Goal: Task Accomplishment & Management: Complete application form

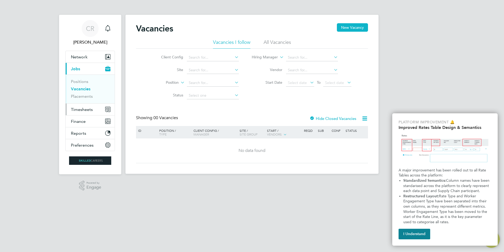
click at [92, 109] on span "Timesheets" at bounding box center [82, 109] width 22 height 5
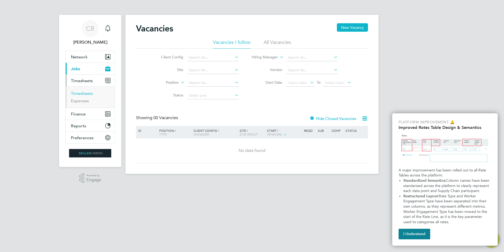
click at [84, 94] on link "Timesheets" at bounding box center [82, 93] width 22 height 5
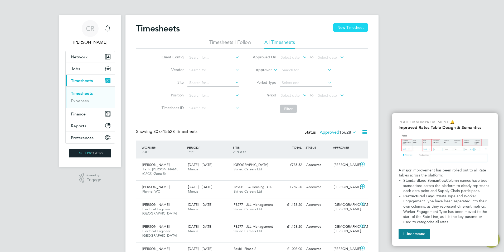
click at [351, 26] on button "New Timesheet" at bounding box center [350, 27] width 35 height 8
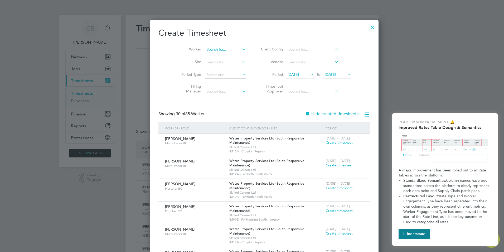
click at [205, 49] on input at bounding box center [225, 49] width 41 height 7
type input "[PERSON_NAME]"
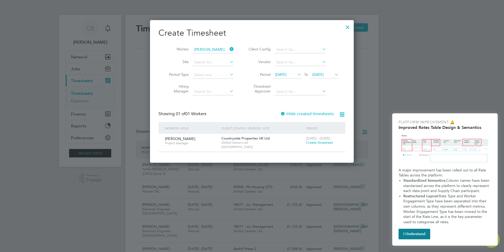
click at [318, 142] on span "Create timesheet" at bounding box center [319, 142] width 27 height 4
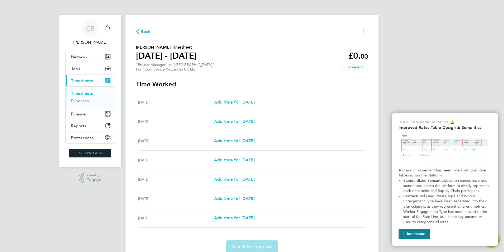
click at [239, 97] on div "[DATE] Add time for [DATE] Add time for [DATE]" at bounding box center [252, 102] width 228 height 19
click at [240, 103] on span "Add time for [DATE]" at bounding box center [234, 101] width 41 height 5
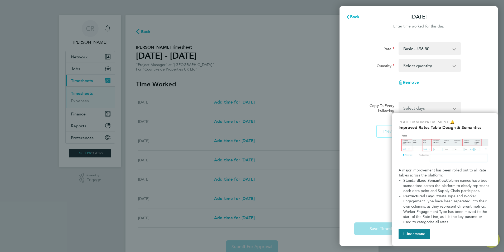
click at [454, 64] on app-icon-cross-button at bounding box center [457, 66] width 6 height 12
click at [455, 66] on app-icon-cross-button at bounding box center [457, 66] width 6 height 12
click at [419, 229] on button "I Understand" at bounding box center [415, 233] width 32 height 11
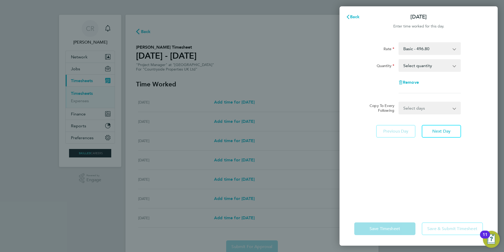
click at [456, 66] on app-icon-cross-button at bounding box center [457, 66] width 6 height 12
click at [452, 67] on select "Select quantity 0.5 1" at bounding box center [426, 66] width 55 height 12
select select "1"
click at [399, 60] on select "Select quantity 0.5 1" at bounding box center [426, 66] width 55 height 12
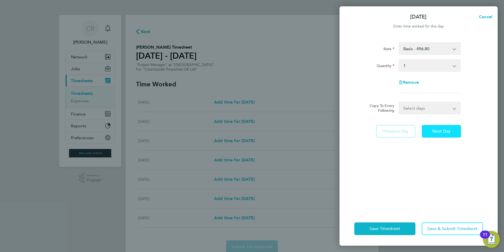
click at [436, 131] on span "Next Day" at bounding box center [441, 130] width 18 height 5
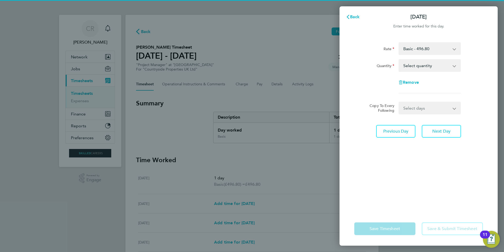
click at [447, 66] on select "Select quantity 0.5 1" at bounding box center [426, 66] width 55 height 12
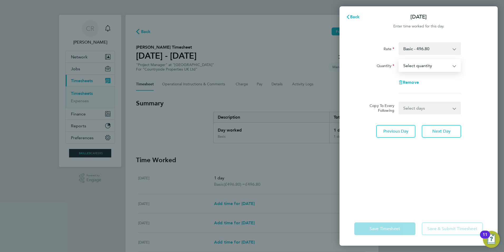
select select "1"
click at [399, 60] on select "Select quantity 0.5 1" at bounding box center [426, 66] width 55 height 12
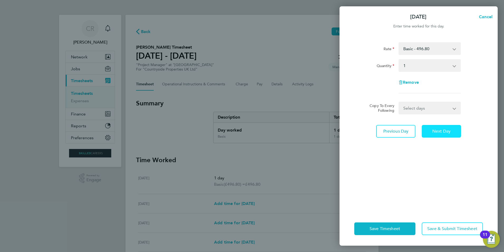
click at [435, 133] on span "Next Day" at bounding box center [441, 130] width 18 height 5
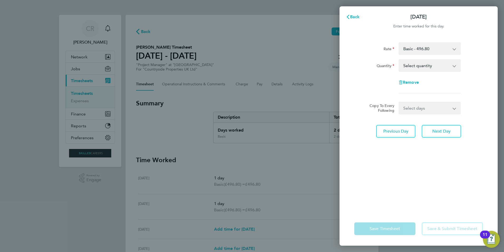
click at [450, 66] on select "Select quantity 0.5 1" at bounding box center [426, 66] width 55 height 12
select select "1"
click at [399, 60] on select "Select quantity 0.5 1" at bounding box center [426, 66] width 55 height 12
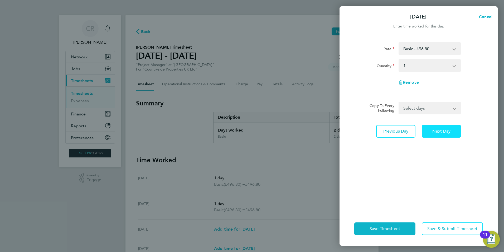
click at [448, 127] on button "Next Day" at bounding box center [441, 131] width 39 height 13
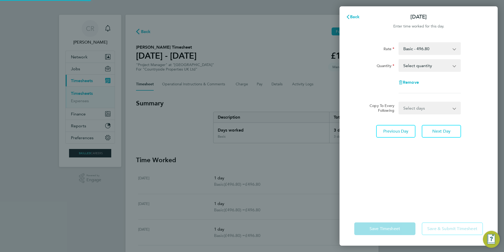
click at [451, 65] on select "Select quantity 0.5 1" at bounding box center [426, 66] width 55 height 12
select select "1"
click at [399, 60] on select "Select quantity 0.5 1" at bounding box center [426, 66] width 55 height 12
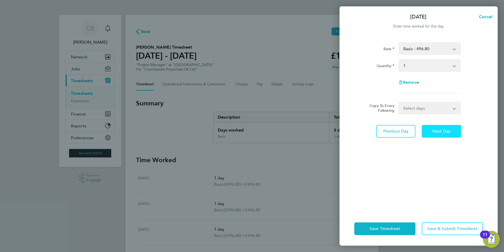
click at [450, 129] on span "Next Day" at bounding box center [441, 130] width 18 height 5
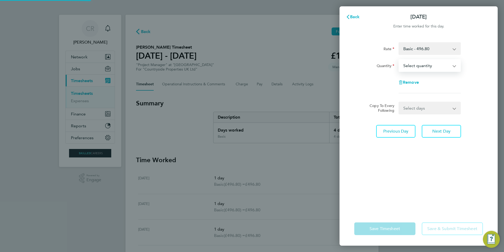
click at [454, 64] on select "Select quantity 0.5 1" at bounding box center [426, 66] width 55 height 12
select select "0.5"
click at [399, 60] on select "Select quantity 0.5 1" at bounding box center [426, 66] width 55 height 12
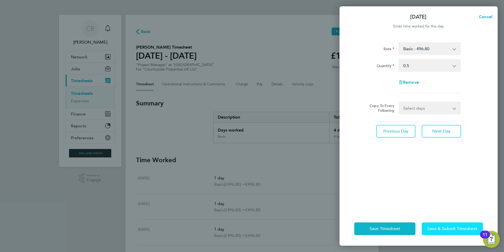
click at [450, 228] on span "Save & Submit Timesheet" at bounding box center [452, 228] width 50 height 5
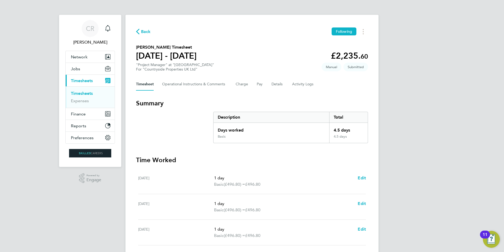
click at [81, 80] on span "Timesheets" at bounding box center [82, 80] width 22 height 5
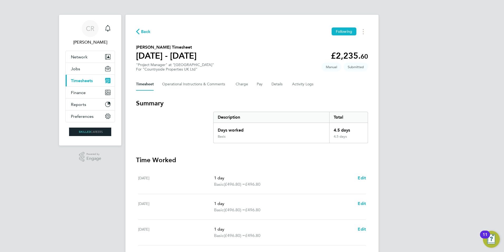
click at [81, 80] on span "Timesheets" at bounding box center [82, 80] width 22 height 5
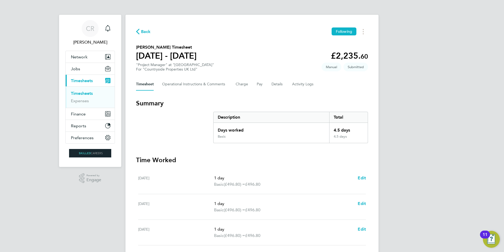
click at [80, 92] on link "Timesheets" at bounding box center [82, 93] width 22 height 5
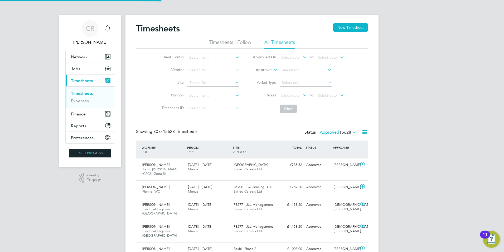
scroll to position [13, 46]
click at [345, 27] on button "New Timesheet" at bounding box center [350, 27] width 35 height 8
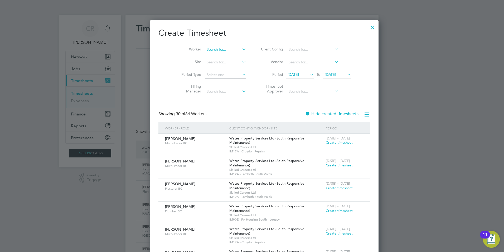
click at [205, 48] on input at bounding box center [225, 49] width 41 height 7
click at [217, 55] on li "[PERSON_NAME]" at bounding box center [224, 56] width 65 height 7
type input "[PERSON_NAME]"
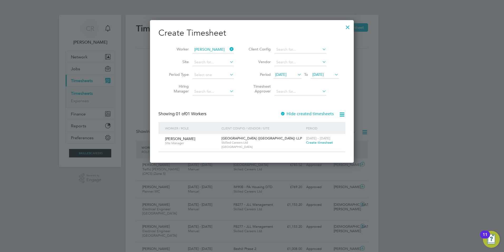
click at [313, 142] on span "Create timesheet" at bounding box center [319, 142] width 27 height 4
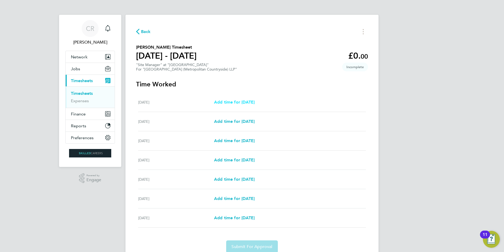
click at [239, 101] on span "Add time for [DATE]" at bounding box center [234, 101] width 41 height 5
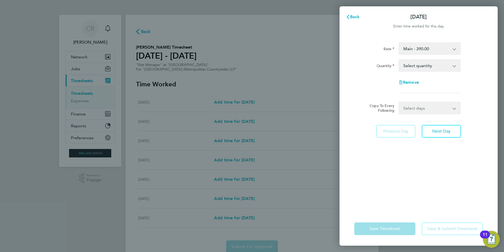
click at [455, 108] on app-icon-cross-button at bounding box center [458, 108] width 6 height 12
click at [453, 108] on select "Select days Day Weekday (Mon-Fri) Weekend (Sat-Sun) [DATE] [DATE] [DATE] [DATE]…" at bounding box center [426, 108] width 55 height 12
click at [358, 104] on div "Copy To Every Following Select days Day Weekday (Mon-Fri) Weekend (Sat-Sun) [DA…" at bounding box center [418, 108] width 133 height 13
click at [457, 67] on app-icon-cross-button at bounding box center [457, 66] width 6 height 12
click at [421, 66] on select "Select quantity 0.5 1" at bounding box center [426, 66] width 55 height 12
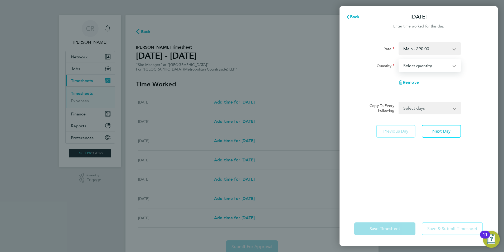
select select "1"
click at [399, 60] on select "Select quantity 0.5 1" at bounding box center [426, 66] width 55 height 12
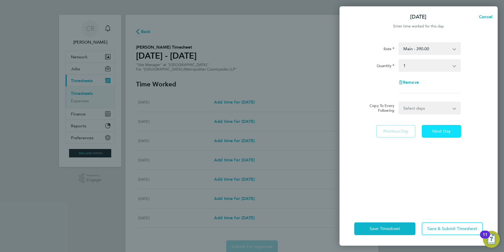
click at [439, 134] on button "Next Day" at bounding box center [441, 131] width 39 height 13
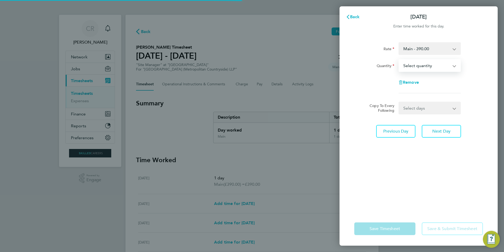
click at [419, 64] on select "Select quantity 0.5 1" at bounding box center [426, 66] width 55 height 12
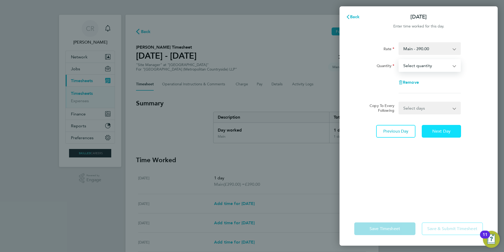
click at [441, 132] on span "Next Day" at bounding box center [441, 130] width 18 height 5
click at [433, 65] on select "Select quantity 0.5 1" at bounding box center [426, 66] width 55 height 12
select select "1"
click at [399, 60] on select "Select quantity 0.5 1" at bounding box center [426, 66] width 55 height 12
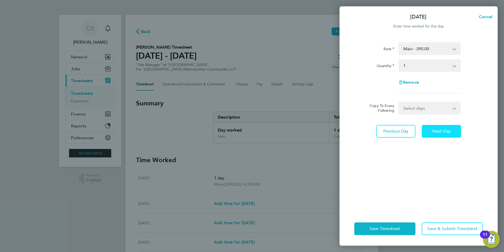
click at [441, 133] on span "Next Day" at bounding box center [441, 130] width 18 height 5
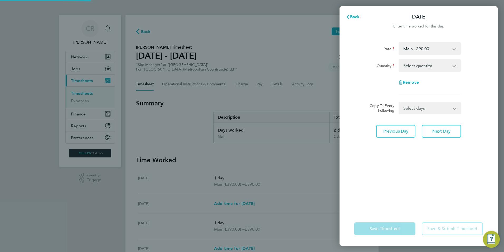
drag, startPoint x: 427, startPoint y: 64, endPoint x: 431, endPoint y: 71, distance: 7.9
click at [427, 64] on select "Select quantity 0.5 1" at bounding box center [426, 66] width 55 height 12
select select "1"
click at [399, 60] on select "Select quantity 0.5 1" at bounding box center [426, 66] width 55 height 12
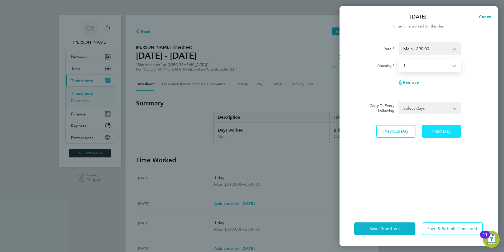
click at [440, 133] on span "Next Day" at bounding box center [441, 130] width 18 height 5
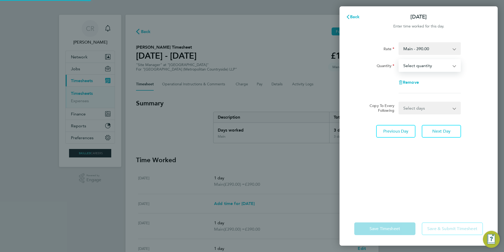
click at [425, 66] on select "Select quantity 0.5 1" at bounding box center [426, 66] width 55 height 12
select select "1"
click at [399, 60] on select "Select quantity 0.5 1" at bounding box center [426, 66] width 55 height 12
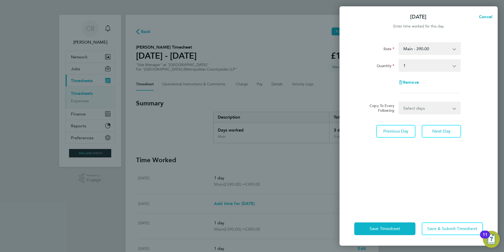
click at [246, 202] on div "[DATE] Cancel Enter time worked for this day. Rate Main - 390.00 Quantity Selec…" at bounding box center [252, 126] width 504 height 252
click at [389, 133] on span "Previous Day" at bounding box center [395, 130] width 25 height 5
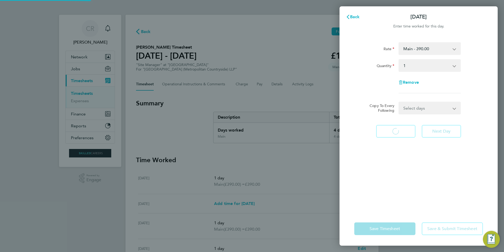
select select "1"
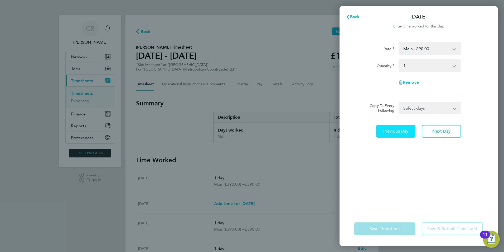
click at [389, 133] on span "Previous Day" at bounding box center [395, 130] width 25 height 5
select select "1"
click at [390, 131] on span "Previous Day" at bounding box center [395, 130] width 25 height 5
click at [449, 67] on select "Select quantity 0.5 1" at bounding box center [426, 66] width 55 height 12
select select "1"
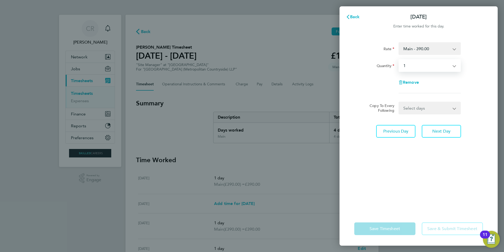
click at [399, 60] on select "Select quantity 0.5 1" at bounding box center [426, 66] width 55 height 12
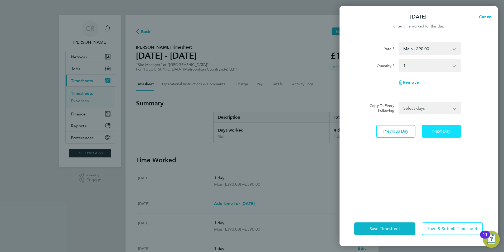
click at [436, 132] on span "Next Day" at bounding box center [441, 130] width 18 height 5
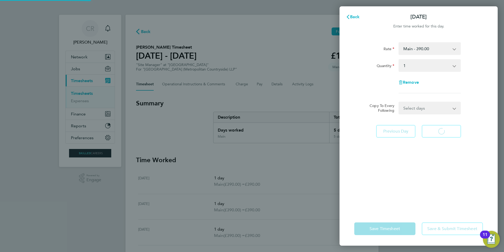
select select "1"
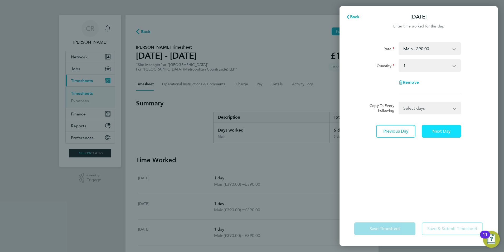
click at [440, 128] on button "Next Day" at bounding box center [441, 131] width 39 height 13
select select "1"
click at [440, 128] on button "Next Day" at bounding box center [441, 131] width 39 height 13
select select "1"
click at [428, 67] on select "Select quantity 0.5 1" at bounding box center [426, 66] width 55 height 12
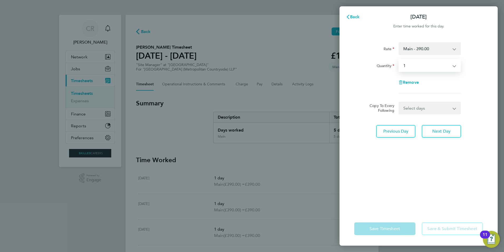
click at [399, 60] on select "Select quantity 0.5 1" at bounding box center [426, 66] width 55 height 12
click at [448, 128] on span "Next Day" at bounding box center [441, 130] width 18 height 5
click at [455, 68] on app-icon-cross-button at bounding box center [457, 66] width 6 height 12
click at [448, 62] on select "Select quantity 0.5 1" at bounding box center [426, 66] width 55 height 12
click at [368, 79] on div "Remove" at bounding box center [418, 82] width 133 height 13
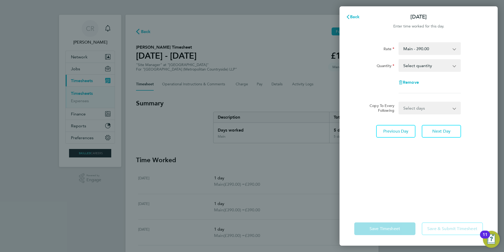
drag, startPoint x: 248, startPoint y: 167, endPoint x: 290, endPoint y: 158, distance: 43.4
click at [251, 166] on div "Back [DATE] Enter time worked for this day. Rate Main - 390.00 Quantity Select …" at bounding box center [252, 126] width 504 height 252
click at [391, 230] on app-form-button "Save Timesheet" at bounding box center [386, 228] width 64 height 13
click at [454, 49] on app-icon-cross-button at bounding box center [457, 49] width 6 height 12
click at [411, 47] on select "Main - 390.00" at bounding box center [426, 49] width 55 height 12
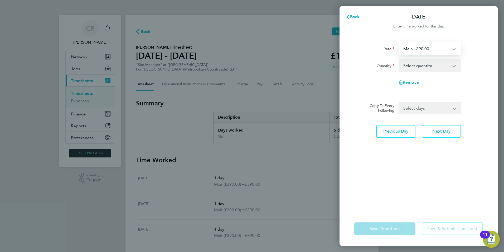
click at [441, 45] on select "Main - 390.00" at bounding box center [426, 49] width 55 height 12
click at [449, 65] on select "Select quantity 0.5 1" at bounding box center [426, 66] width 55 height 12
click at [371, 82] on div "Remove" at bounding box center [418, 82] width 133 height 13
click at [406, 130] on span "Previous Day" at bounding box center [395, 130] width 25 height 5
select select "1"
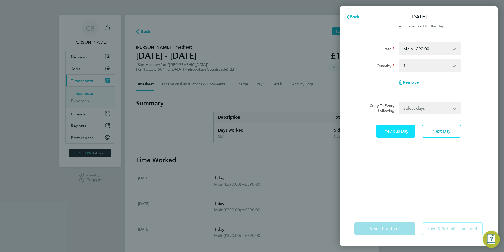
click at [406, 130] on span "Previous Day" at bounding box center [395, 130] width 25 height 5
select select "1"
click at [406, 130] on span "Previous Day" at bounding box center [395, 130] width 25 height 5
select select "1"
click at [406, 130] on span "Previous Day" at bounding box center [395, 130] width 25 height 5
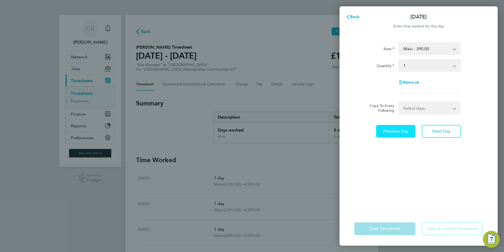
select select "1"
click at [406, 130] on span "Previous Day" at bounding box center [395, 130] width 25 height 5
select select "1"
click at [406, 130] on app-form-button "Previous Day" at bounding box center [397, 131] width 42 height 13
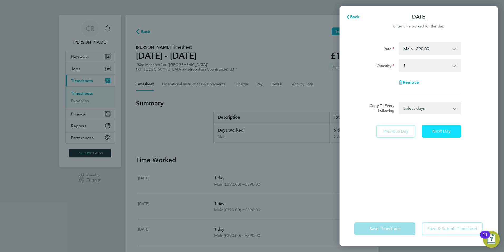
click at [439, 133] on span "Next Day" at bounding box center [441, 130] width 18 height 5
select select "1"
click at [439, 133] on span "Next Day" at bounding box center [441, 130] width 18 height 5
select select "1"
click at [439, 133] on span "Next Day" at bounding box center [441, 130] width 18 height 5
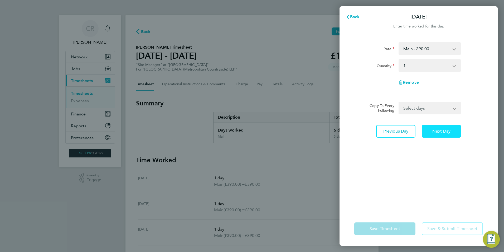
select select "1"
click at [439, 133] on span "Next Day" at bounding box center [441, 130] width 18 height 5
select select "1"
click at [439, 133] on span "Next Day" at bounding box center [441, 130] width 18 height 5
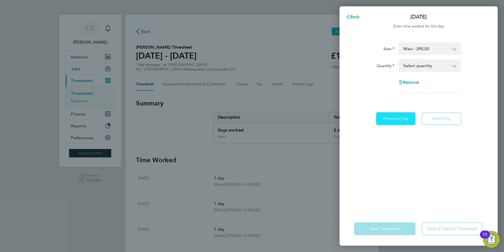
click at [403, 116] on span "Previous Day" at bounding box center [395, 118] width 25 height 5
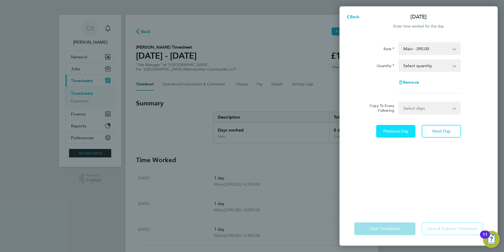
click at [403, 116] on div "Rate Main - 390.00 Quantity Select quantity 0.5 1 Remove Copy To Every Followin…" at bounding box center [419, 124] width 158 height 176
click at [370, 224] on app-form-button "Save Timesheet" at bounding box center [386, 228] width 64 height 13
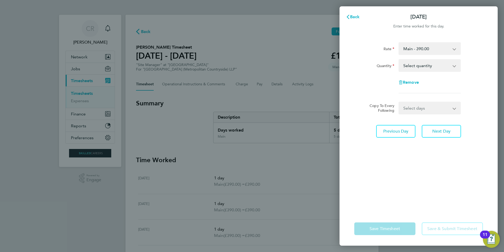
drag, startPoint x: 370, startPoint y: 224, endPoint x: 344, endPoint y: 197, distance: 37.5
click at [344, 197] on div "Rate Main - 390.00 Quantity Select quantity 0.5 1 Remove Copy To Every Followin…" at bounding box center [419, 124] width 158 height 176
click at [358, 15] on span "Back" at bounding box center [355, 16] width 10 height 5
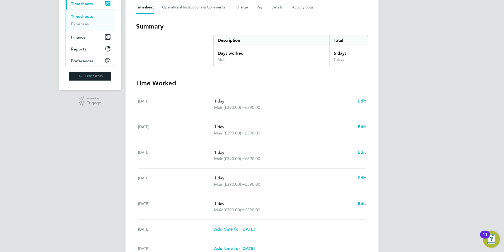
scroll to position [129, 0]
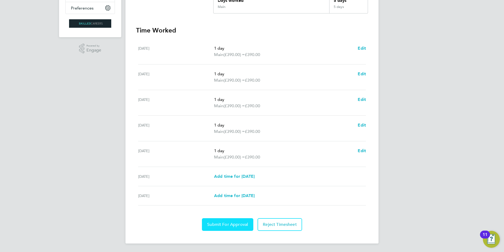
click at [222, 225] on span "Submit For Approval" at bounding box center [227, 224] width 41 height 5
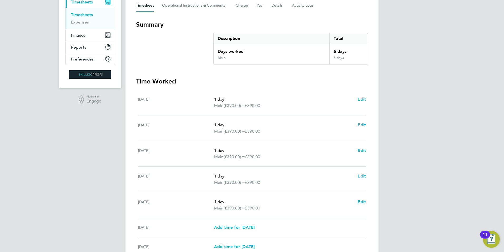
scroll to position [0, 0]
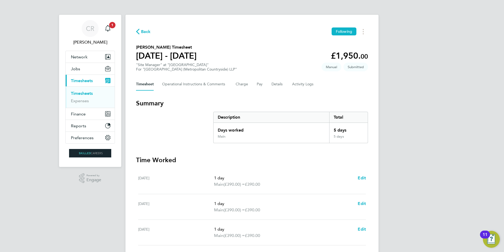
click at [79, 93] on link "Timesheets" at bounding box center [82, 93] width 22 height 5
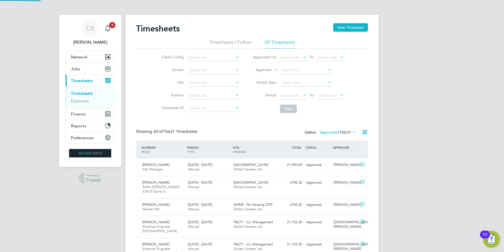
scroll to position [13, 46]
click at [344, 30] on button "New Timesheet" at bounding box center [350, 27] width 35 height 8
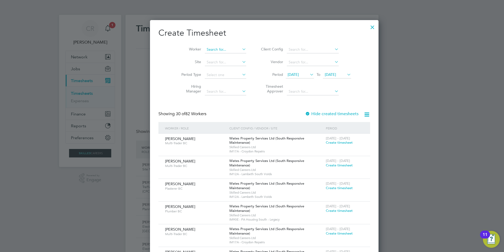
click at [205, 50] on input at bounding box center [225, 49] width 41 height 7
click at [218, 57] on li "Nic k Bind er" at bounding box center [213, 56] width 42 height 7
type input "[PERSON_NAME]"
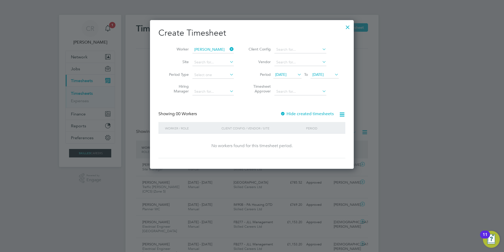
click at [334, 74] on icon at bounding box center [334, 74] width 0 height 7
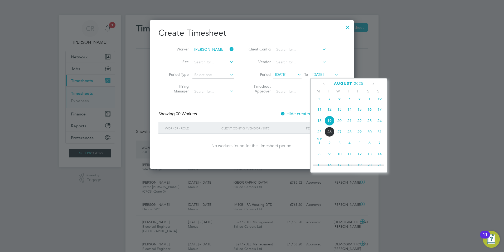
click at [379, 125] on span "24" at bounding box center [380, 121] width 10 height 10
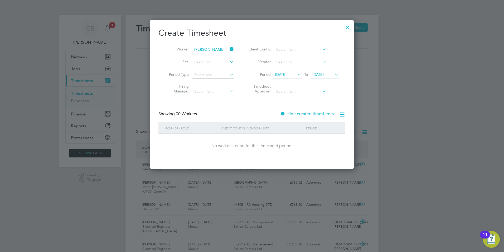
click at [296, 76] on icon at bounding box center [296, 74] width 0 height 7
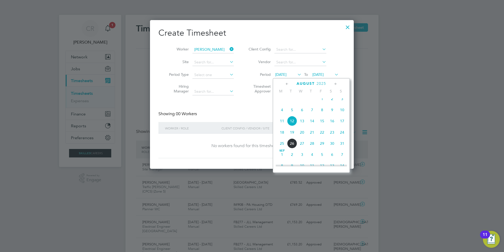
click at [283, 137] on span "18" at bounding box center [282, 132] width 10 height 10
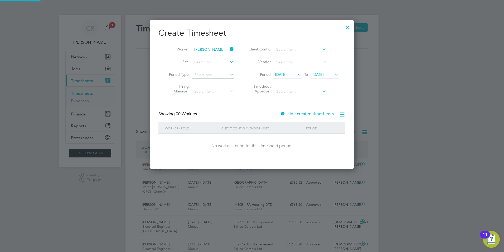
scroll to position [149, 204]
click at [250, 107] on div "Create Timesheet Worker [PERSON_NAME] Site Period Type Hiring Manager Client Co…" at bounding box center [251, 92] width 187 height 131
click at [248, 142] on div "No workers found for this timesheet period." at bounding box center [252, 145] width 176 height 25
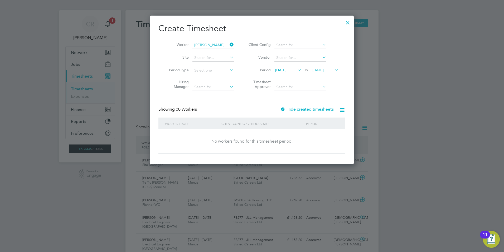
scroll to position [0, 0]
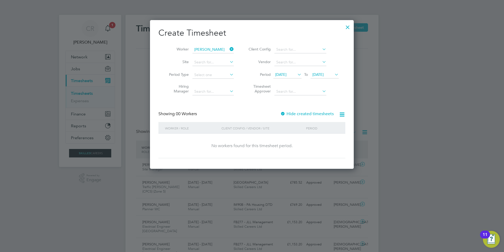
click at [347, 26] on div at bounding box center [347, 25] width 9 height 9
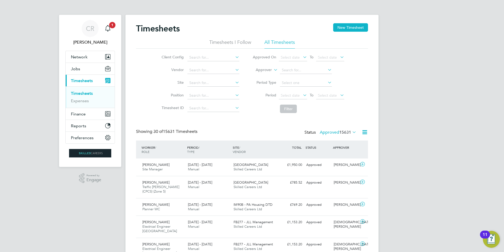
scroll to position [13, 46]
click at [107, 28] on icon "Main navigation" at bounding box center [108, 28] width 6 height 6
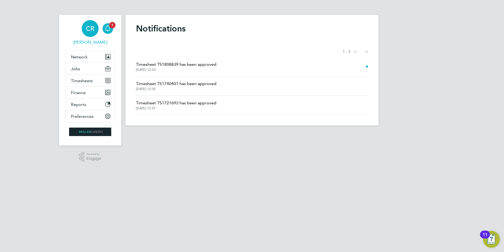
click at [90, 30] on span "CR" at bounding box center [90, 28] width 8 height 7
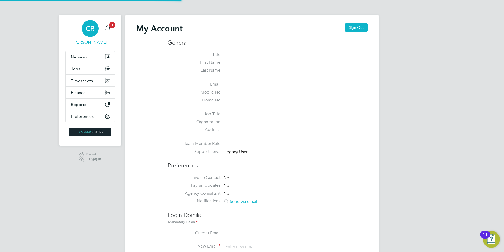
type input "[EMAIL_ADDRESS][DOMAIN_NAME]"
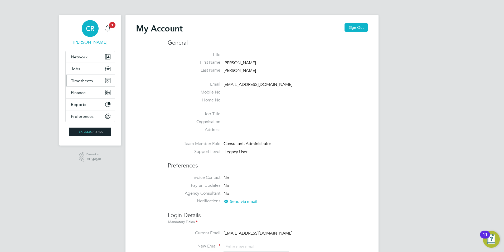
click at [85, 77] on button "Timesheets" at bounding box center [90, 81] width 49 height 12
click at [82, 80] on span "Timesheets" at bounding box center [82, 80] width 22 height 5
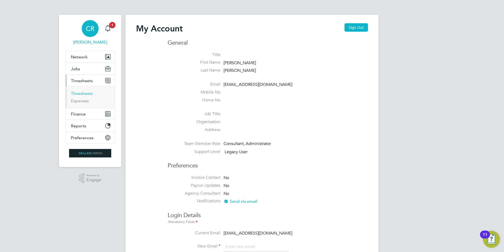
click at [87, 94] on link "Timesheets" at bounding box center [82, 93] width 22 height 5
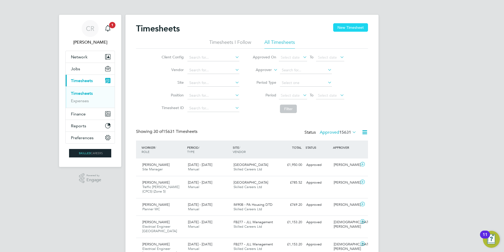
click at [354, 27] on button "New Timesheet" at bounding box center [350, 27] width 35 height 8
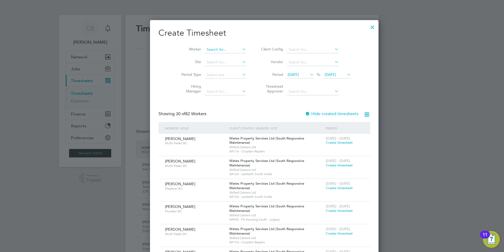
click at [205, 49] on input at bounding box center [225, 49] width 41 height 7
click at [211, 56] on li "Ni ck Bind er" at bounding box center [213, 56] width 42 height 7
type input "[PERSON_NAME]"
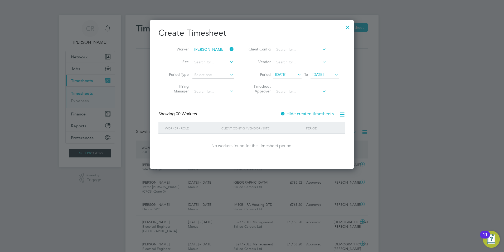
click at [296, 74] on icon at bounding box center [296, 74] width 0 height 7
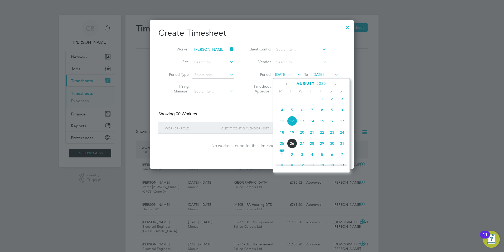
click at [281, 123] on span "11" at bounding box center [282, 121] width 10 height 10
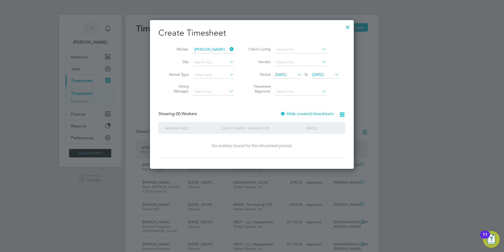
click at [334, 74] on icon at bounding box center [334, 74] width 0 height 7
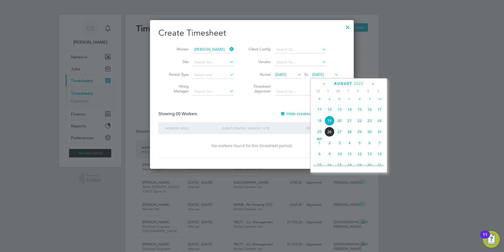
click at [370, 136] on span "30" at bounding box center [370, 132] width 10 height 10
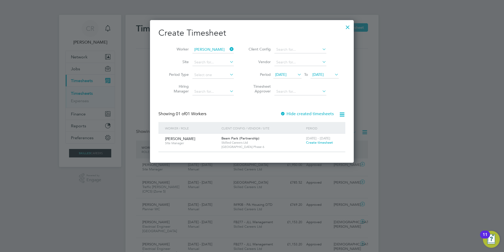
click at [296, 73] on icon at bounding box center [296, 74] width 0 height 7
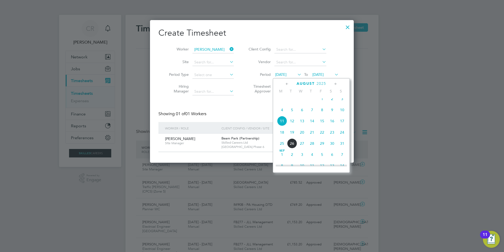
click at [281, 135] on span "18" at bounding box center [282, 132] width 10 height 10
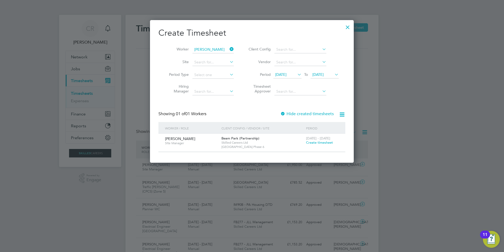
click at [334, 71] on icon at bounding box center [334, 74] width 0 height 7
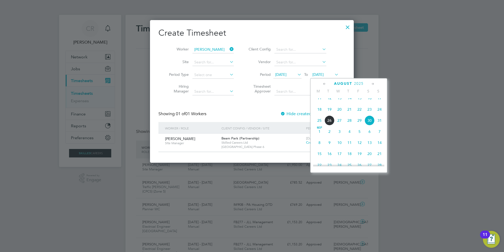
click at [382, 113] on span "24" at bounding box center [380, 109] width 10 height 10
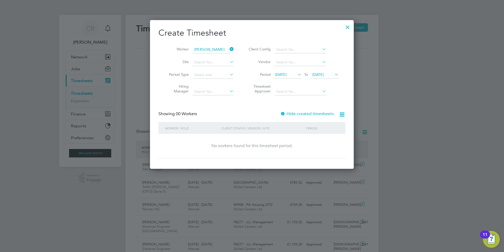
click at [301, 146] on div "No workers found for this timesheet period." at bounding box center [252, 146] width 176 height 6
click at [334, 76] on icon at bounding box center [334, 74] width 0 height 7
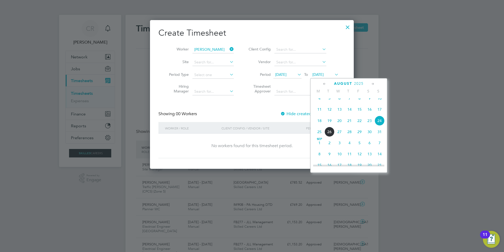
click at [319, 134] on span "25" at bounding box center [320, 132] width 10 height 10
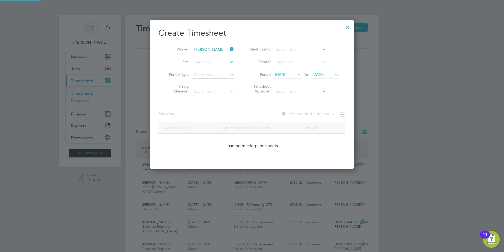
scroll to position [142, 204]
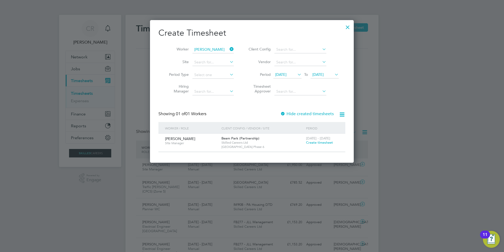
click at [296, 74] on icon at bounding box center [296, 74] width 0 height 7
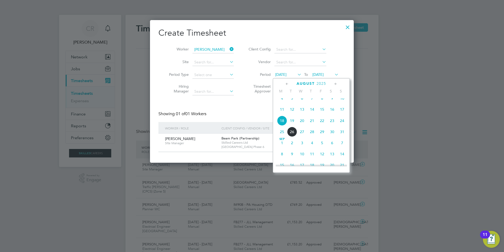
click at [313, 113] on span "14" at bounding box center [312, 109] width 10 height 10
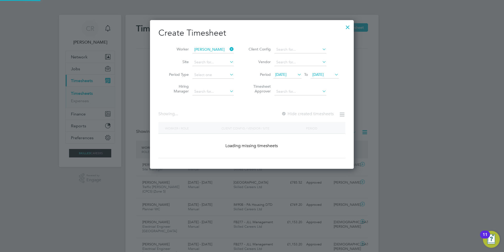
scroll to position [142, 204]
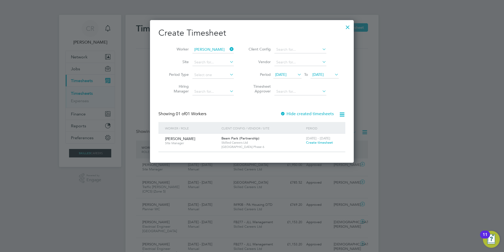
click at [334, 74] on icon at bounding box center [334, 74] width 0 height 7
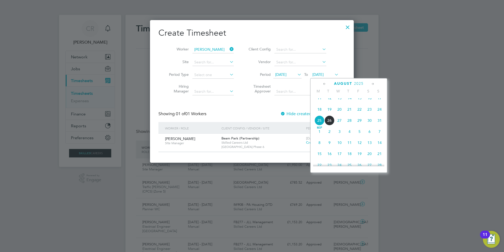
click at [381, 113] on span "24" at bounding box center [380, 109] width 10 height 10
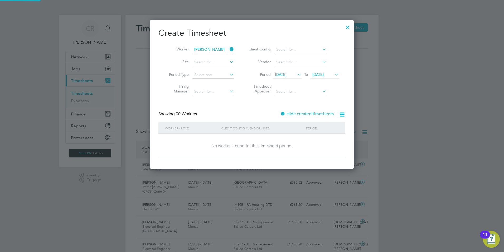
scroll to position [149, 204]
click at [284, 146] on div "No workers found for this timesheet period." at bounding box center [252, 146] width 176 height 6
click at [321, 113] on label "Hide created timesheets" at bounding box center [307, 113] width 54 height 5
click at [296, 74] on icon at bounding box center [296, 74] width 0 height 7
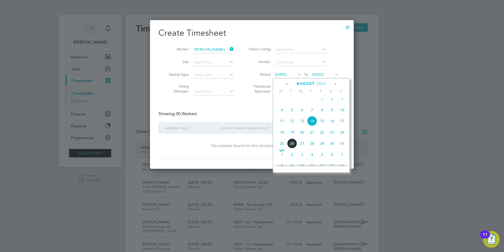
click at [283, 136] on span "18" at bounding box center [282, 132] width 10 height 10
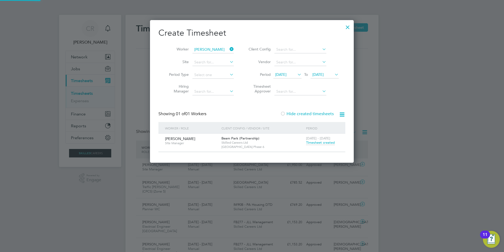
scroll to position [3, 3]
click at [325, 143] on span "Timesheet created" at bounding box center [320, 142] width 29 height 5
